Goal: Communication & Community: Answer question/provide support

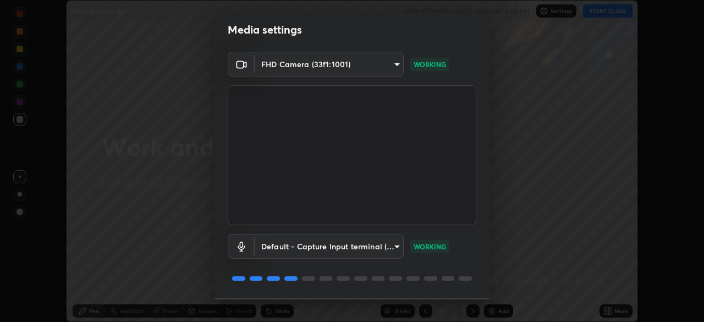
scroll to position [39, 0]
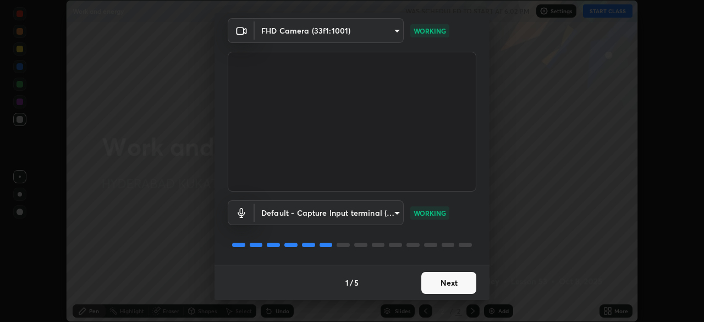
click at [438, 284] on button "Next" at bounding box center [448, 283] width 55 height 22
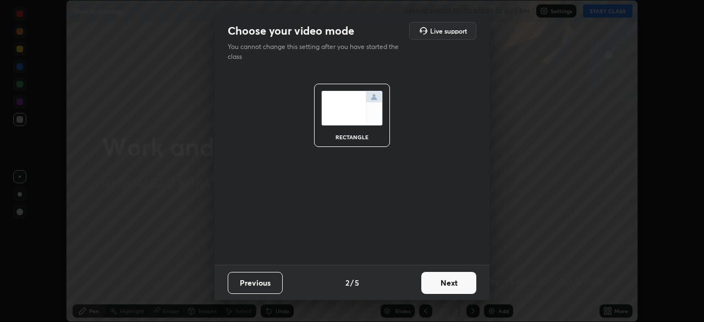
scroll to position [0, 0]
click at [440, 283] on button "Next" at bounding box center [448, 283] width 55 height 22
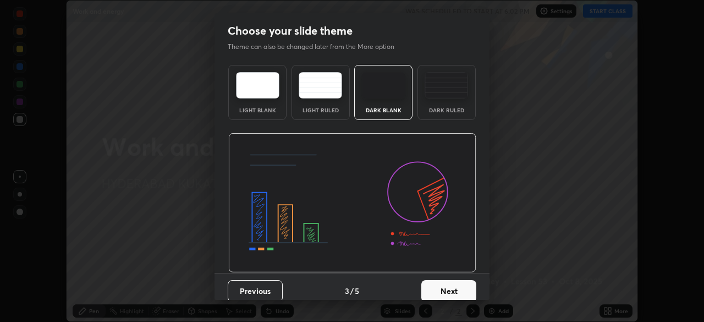
click at [442, 287] on button "Next" at bounding box center [448, 291] width 55 height 22
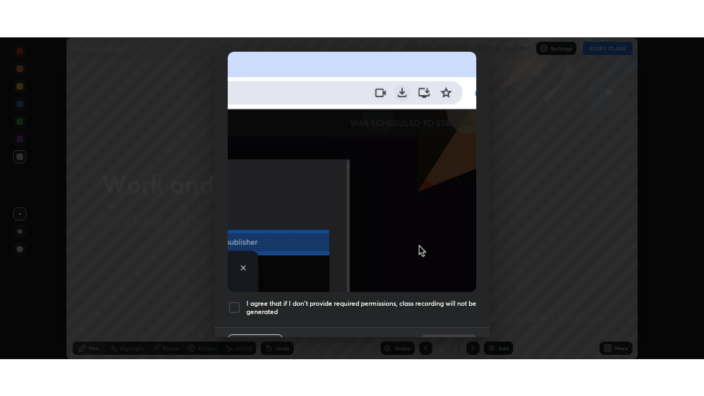
scroll to position [245, 0]
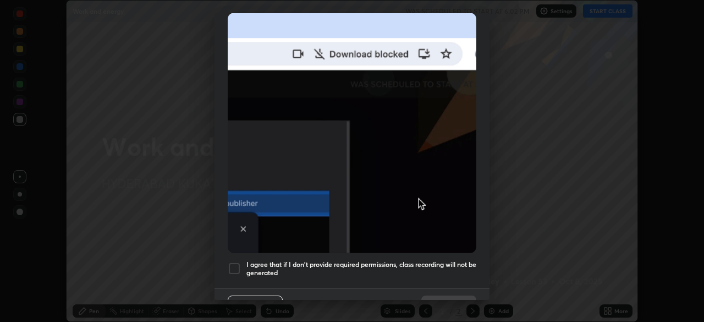
click at [230, 264] on div at bounding box center [234, 268] width 13 height 13
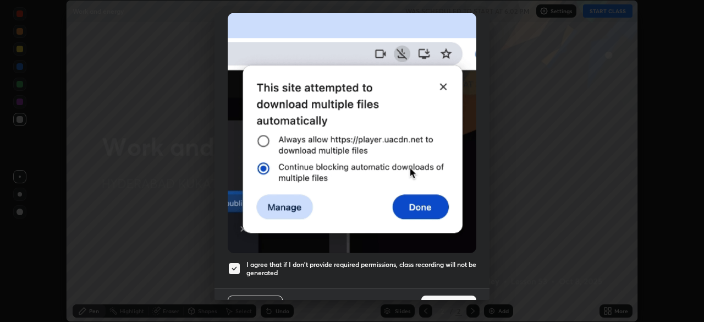
click at [441, 295] on button "Done" at bounding box center [448, 306] width 55 height 22
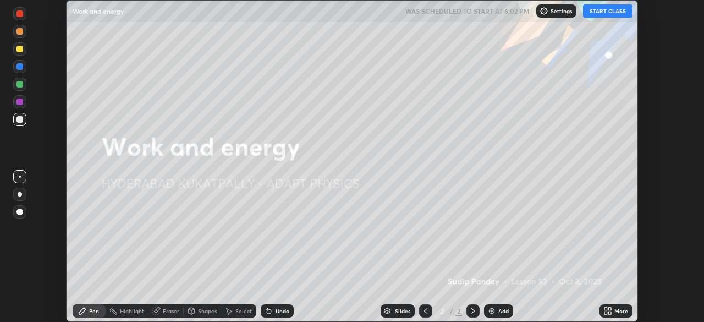
click at [604, 15] on button "START CLASS" at bounding box center [608, 10] width 50 height 13
click at [615, 312] on div "More" at bounding box center [621, 311] width 14 height 6
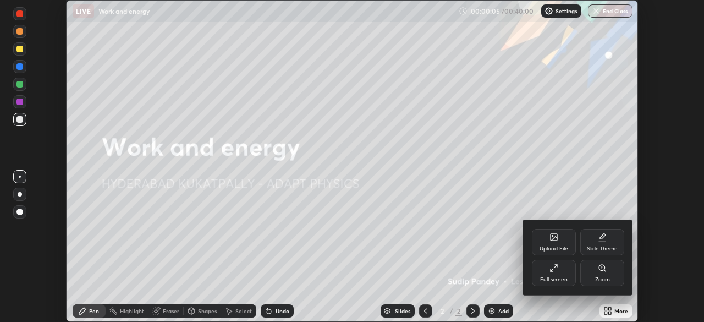
click at [554, 277] on div "Full screen" at bounding box center [554, 280] width 28 height 6
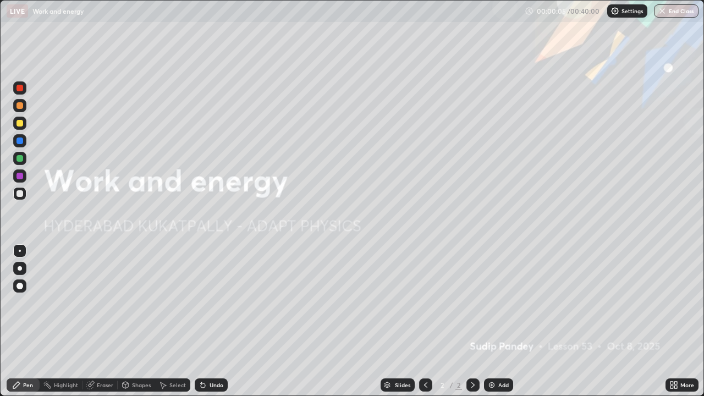
scroll to position [396, 704]
click at [496, 321] on div "Add" at bounding box center [498, 384] width 29 height 13
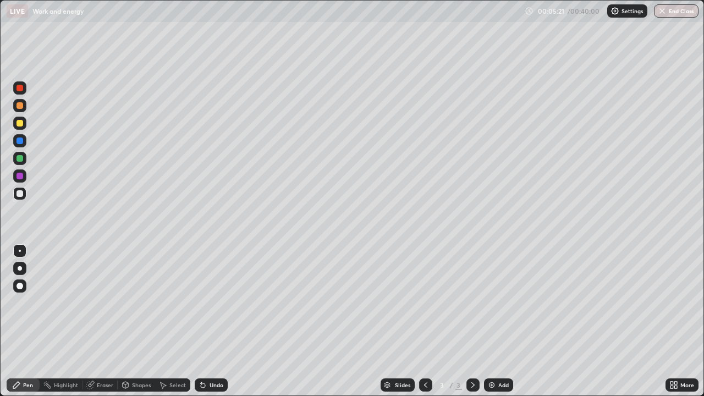
click at [22, 138] on div at bounding box center [20, 141] width 7 height 7
click at [17, 159] on div at bounding box center [20, 158] width 7 height 7
click at [204, 321] on div "Undo" at bounding box center [211, 384] width 33 height 13
click at [209, 321] on div "Undo" at bounding box center [211, 384] width 33 height 13
click at [212, 321] on div "Undo" at bounding box center [211, 384] width 33 height 13
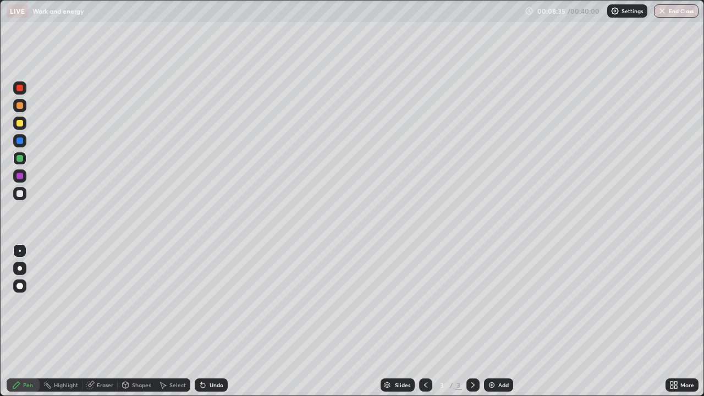
click at [209, 321] on div "Undo" at bounding box center [211, 384] width 33 height 13
click at [207, 321] on div "Undo" at bounding box center [211, 384] width 33 height 13
click at [206, 321] on div "Undo" at bounding box center [211, 384] width 33 height 13
click at [205, 321] on div "Undo" at bounding box center [211, 384] width 33 height 13
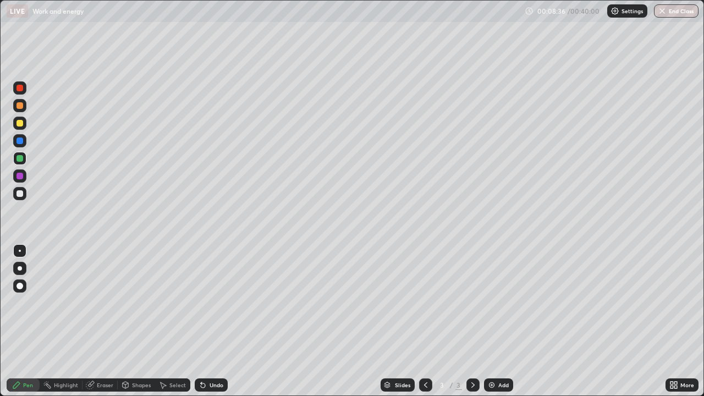
click at [205, 321] on div "Undo" at bounding box center [211, 384] width 33 height 13
click at [206, 321] on div "Undo" at bounding box center [211, 384] width 33 height 13
click at [204, 321] on div "Undo" at bounding box center [211, 384] width 33 height 13
click at [496, 321] on div "Add" at bounding box center [498, 384] width 29 height 13
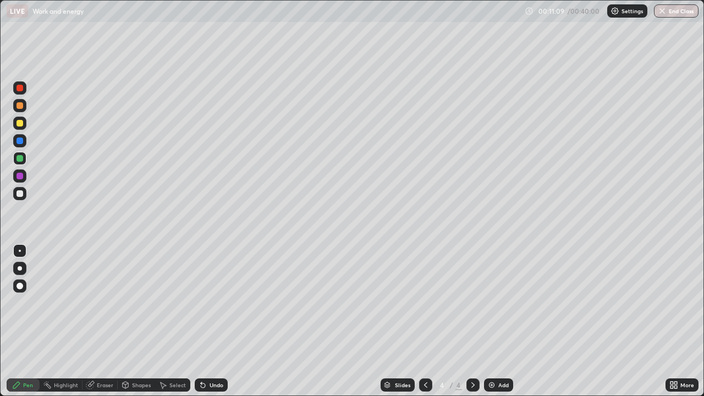
click at [19, 140] on div at bounding box center [20, 141] width 7 height 7
click at [421, 321] on div at bounding box center [425, 384] width 13 height 13
click at [492, 321] on img at bounding box center [491, 385] width 9 height 9
click at [19, 157] on div at bounding box center [20, 158] width 7 height 7
click at [18, 177] on div at bounding box center [20, 176] width 7 height 7
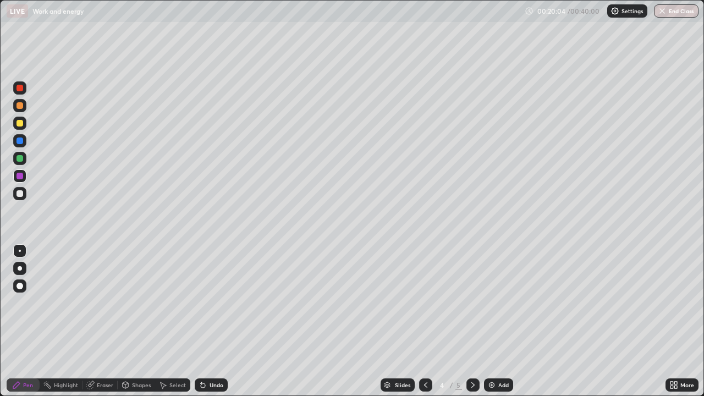
click at [20, 124] on div at bounding box center [20, 123] width 7 height 7
click at [103, 321] on div "Eraser" at bounding box center [105, 385] width 17 height 6
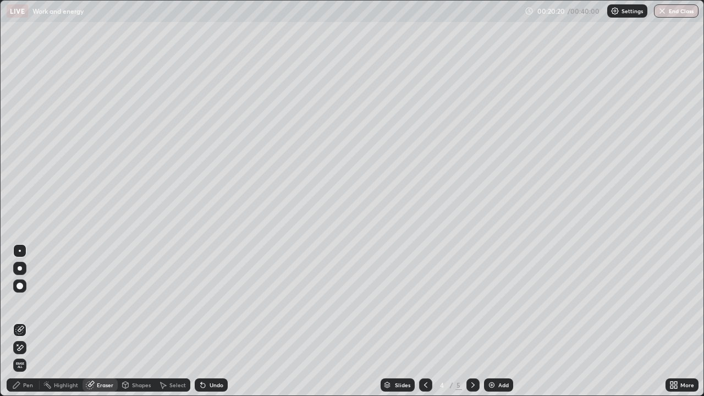
click at [29, 321] on div "Pen" at bounding box center [23, 384] width 33 height 13
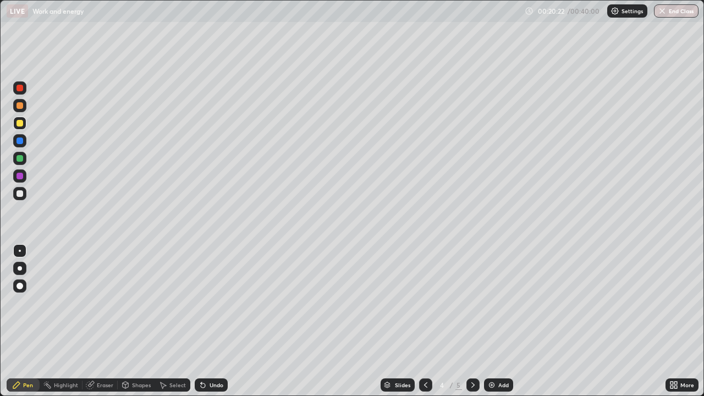
click at [19, 174] on div at bounding box center [20, 176] width 7 height 7
click at [20, 127] on div at bounding box center [19, 123] width 13 height 13
click at [502, 321] on div "Add" at bounding box center [498, 384] width 29 height 13
click at [13, 158] on div at bounding box center [19, 158] width 13 height 13
click at [14, 119] on div at bounding box center [19, 123] width 13 height 13
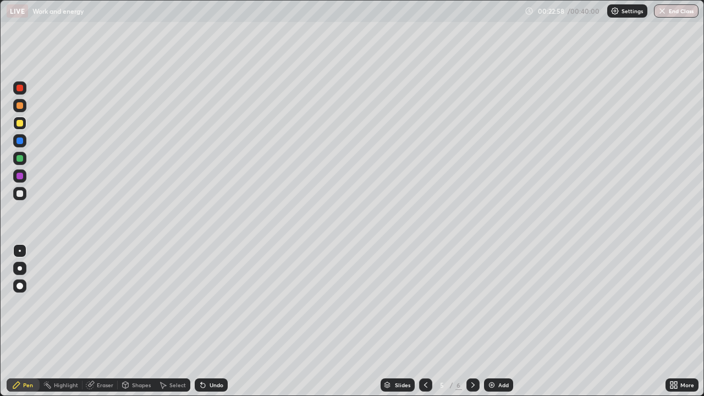
click at [17, 89] on div at bounding box center [20, 88] width 7 height 7
click at [17, 129] on div at bounding box center [19, 123] width 13 height 13
click at [496, 321] on div "Add" at bounding box center [498, 384] width 29 height 13
click at [499, 321] on div "Add" at bounding box center [498, 384] width 29 height 13
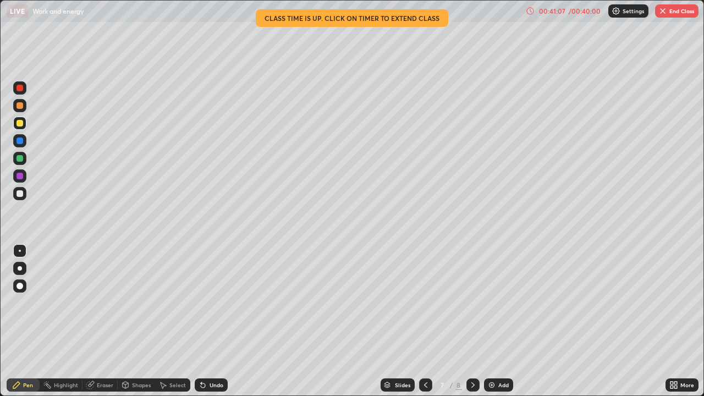
click at [684, 13] on button "End Class" at bounding box center [676, 10] width 43 height 13
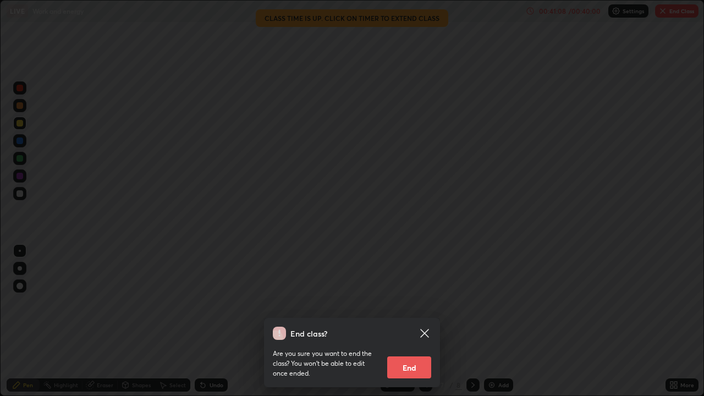
click at [404, 321] on button "End" at bounding box center [409, 367] width 44 height 22
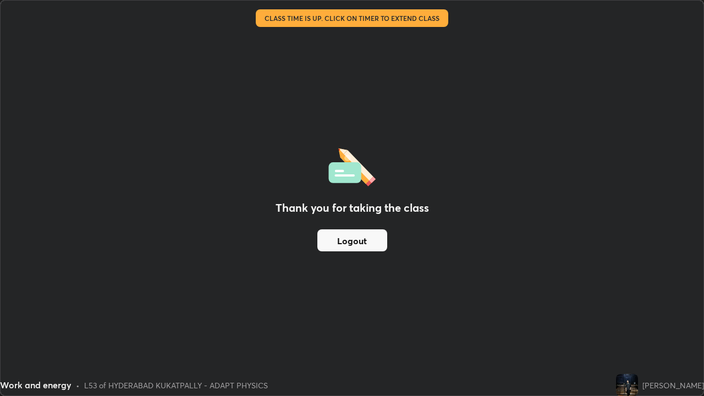
click at [406, 273] on div "Thank you for taking the class Logout" at bounding box center [352, 198] width 703 height 395
